Goal: Task Accomplishment & Management: Manage account settings

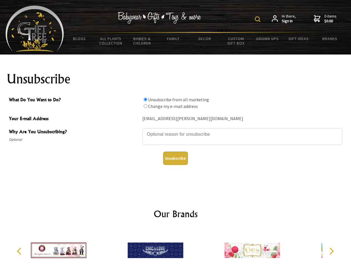
click at [258, 19] on img at bounding box center [258, 19] width 6 height 6
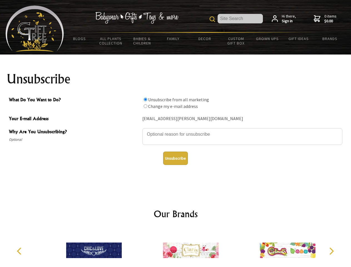
click at [176, 130] on textarea "Why Are You Unsubscribing?" at bounding box center [242, 136] width 200 height 17
click at [145, 99] on input "What Do You Want to Do?" at bounding box center [146, 99] width 4 height 4
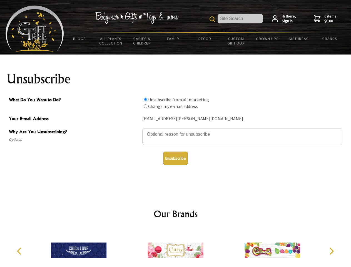
click at [145, 106] on input "What Do You Want to Do?" at bounding box center [146, 106] width 4 height 4
radio input "true"
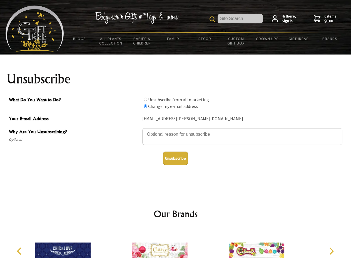
click at [175, 158] on button "Unsubscribe" at bounding box center [175, 157] width 25 height 13
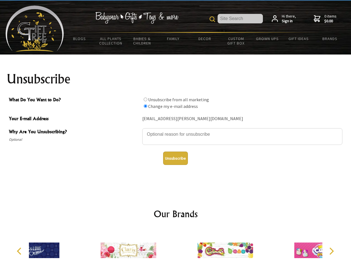
click at [20, 251] on icon "Previous" at bounding box center [19, 250] width 7 height 7
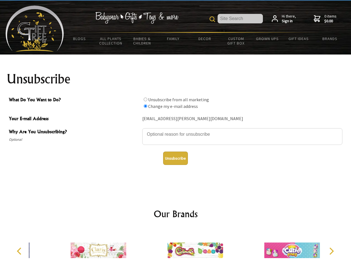
click at [331, 251] on icon "Next" at bounding box center [330, 250] width 7 height 7
